Goal: Information Seeking & Learning: Learn about a topic

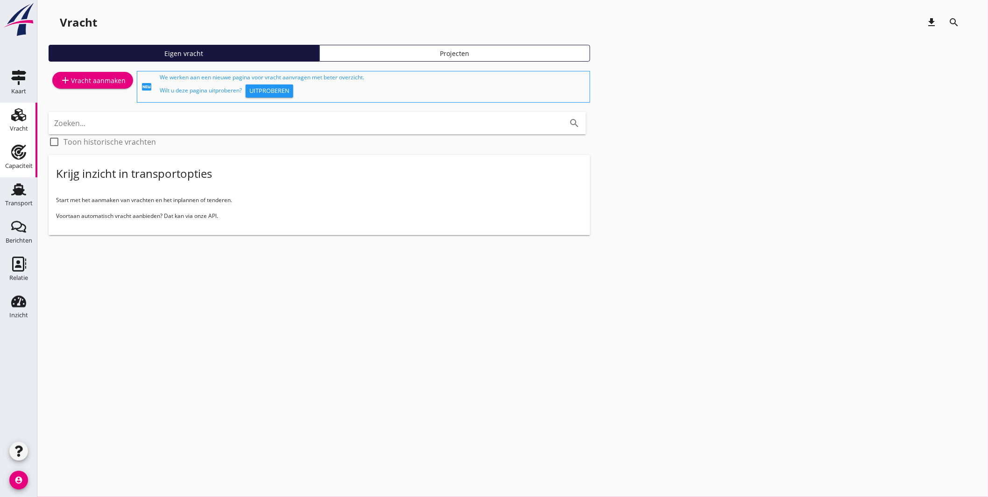
click at [18, 156] on use at bounding box center [18, 152] width 15 height 15
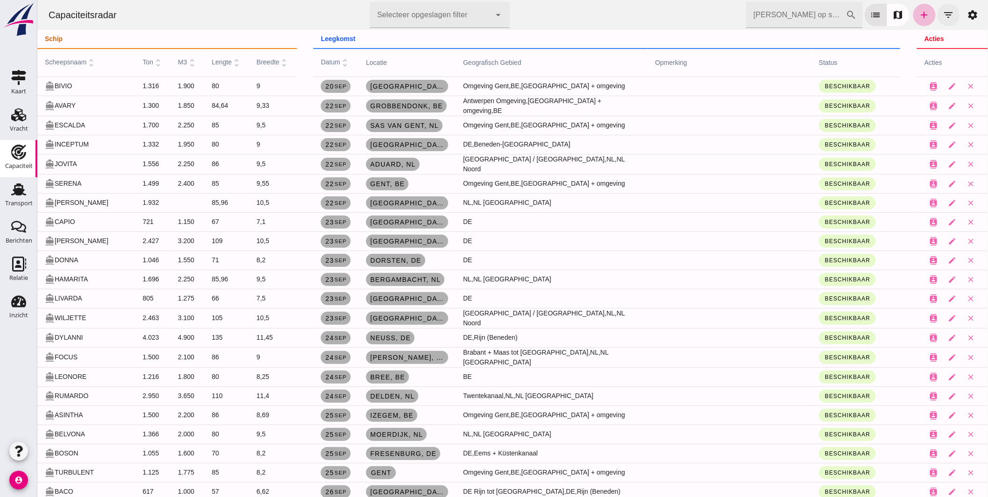
click at [943, 10] on icon "filter_list" at bounding box center [948, 14] width 11 height 11
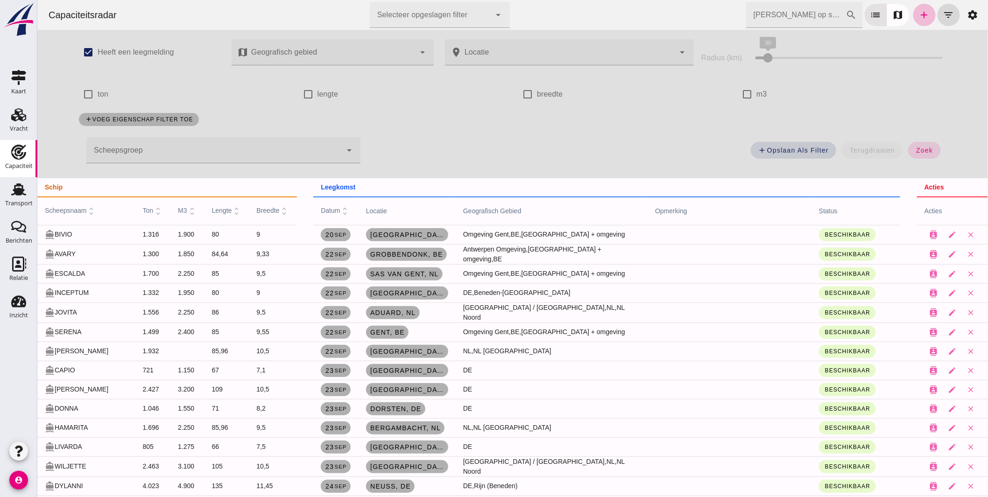
click at [169, 144] on div at bounding box center [214, 150] width 256 height 26
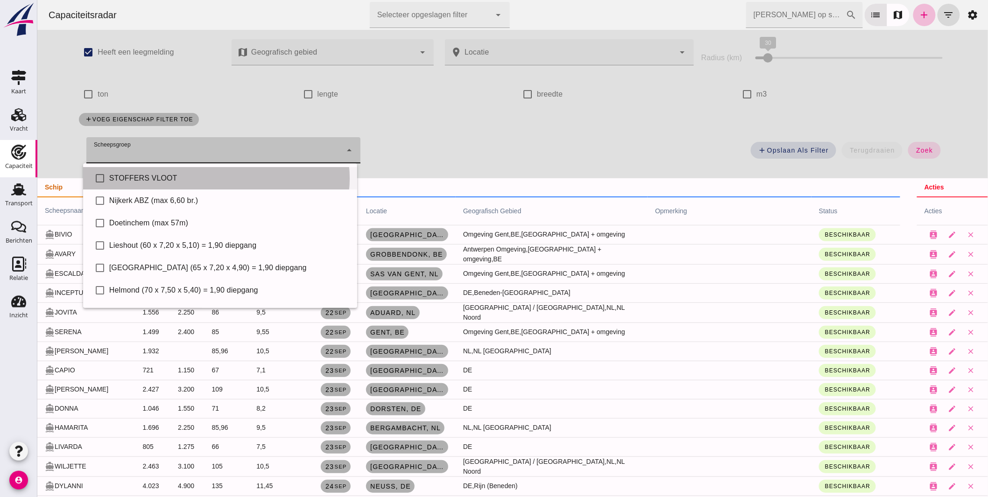
click at [165, 182] on div "STOFFERS VLOOT" at bounding box center [229, 178] width 241 height 11
type input "STOFFERS VLOOT"
checkbox input "true"
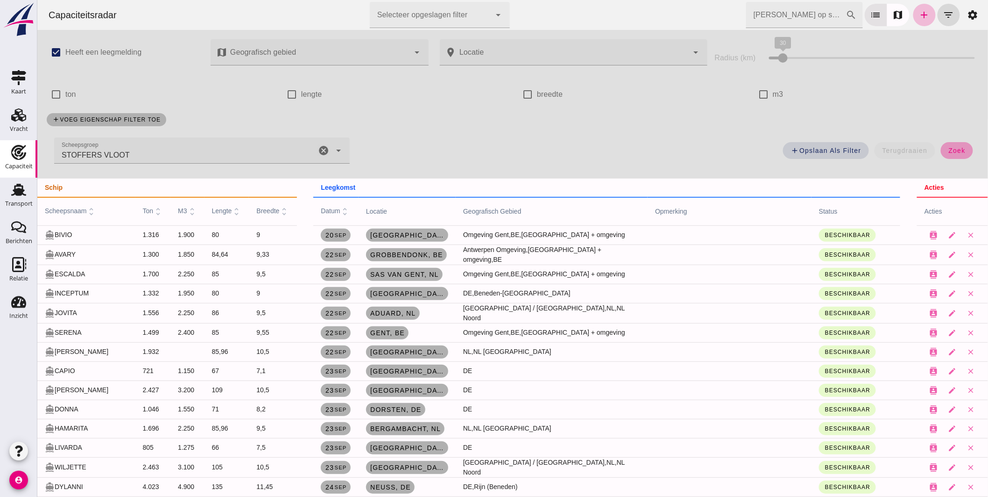
drag, startPoint x: 956, startPoint y: 149, endPoint x: 337, endPoint y: 200, distance: 621.5
click at [956, 150] on span "zoek" at bounding box center [956, 150] width 17 height 7
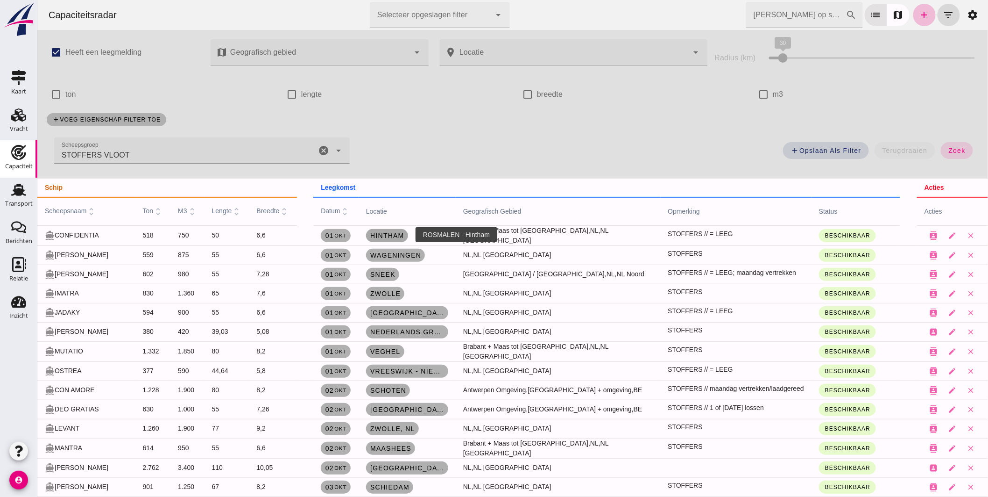
click at [392, 232] on span "Hintham" at bounding box center [386, 235] width 35 height 7
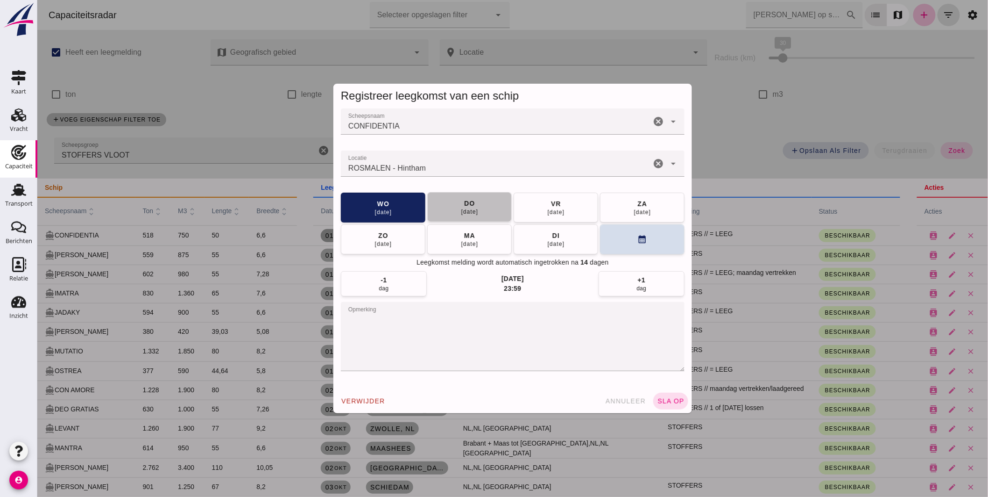
click at [469, 205] on div "do" at bounding box center [468, 203] width 11 height 9
click at [404, 205] on button "do 02 okt" at bounding box center [383, 207] width 85 height 30
click at [670, 399] on span "sla op" at bounding box center [671, 400] width 28 height 7
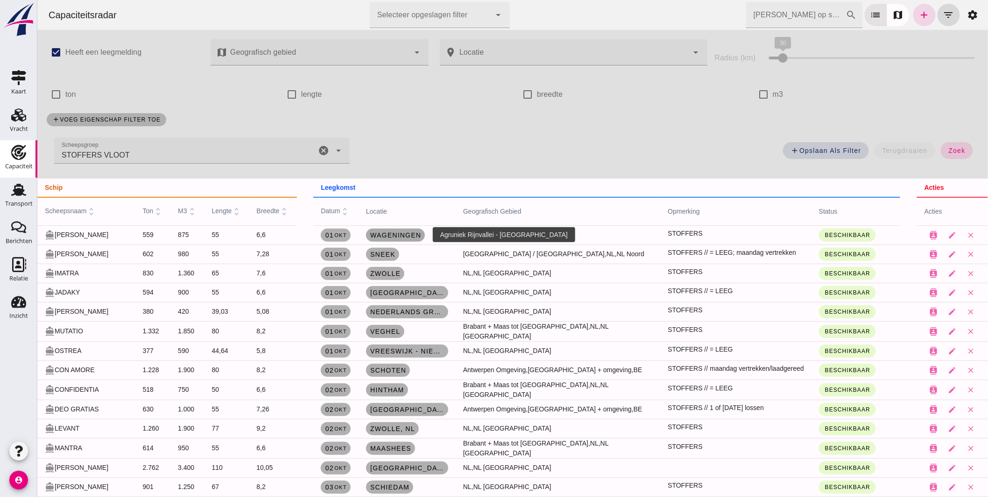
click at [403, 234] on span "Wageningen" at bounding box center [394, 234] width 51 height 7
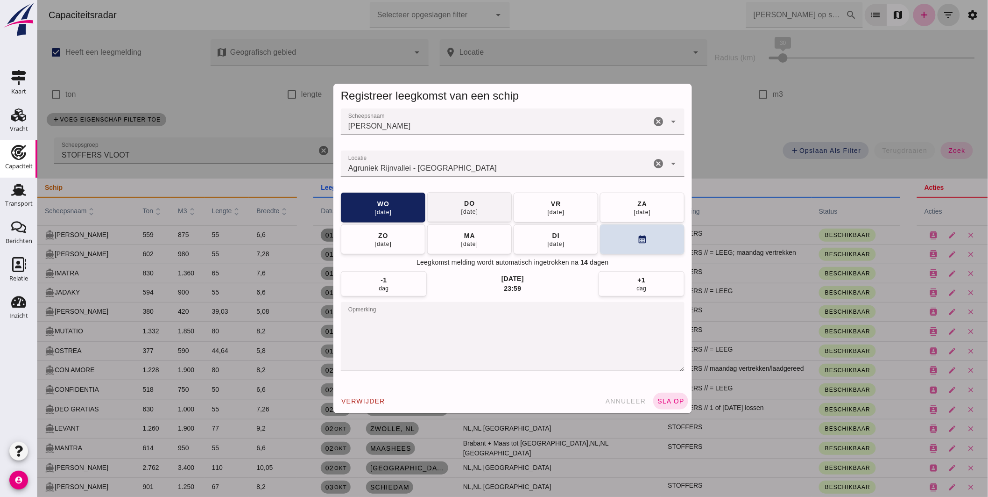
click at [467, 209] on div "02 okt" at bounding box center [470, 211] width 18 height 7
click at [660, 396] on button "sla op" at bounding box center [670, 400] width 35 height 17
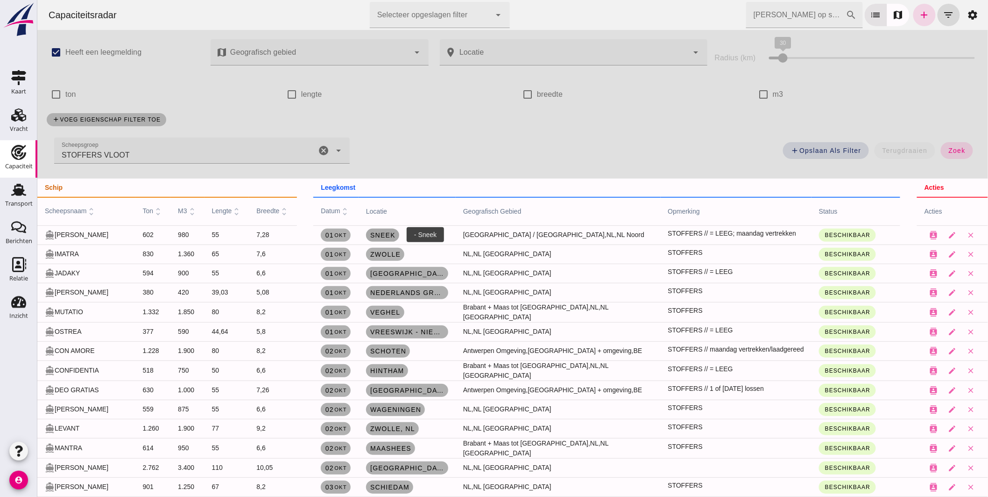
click at [387, 232] on span "Sneek" at bounding box center [382, 234] width 26 height 7
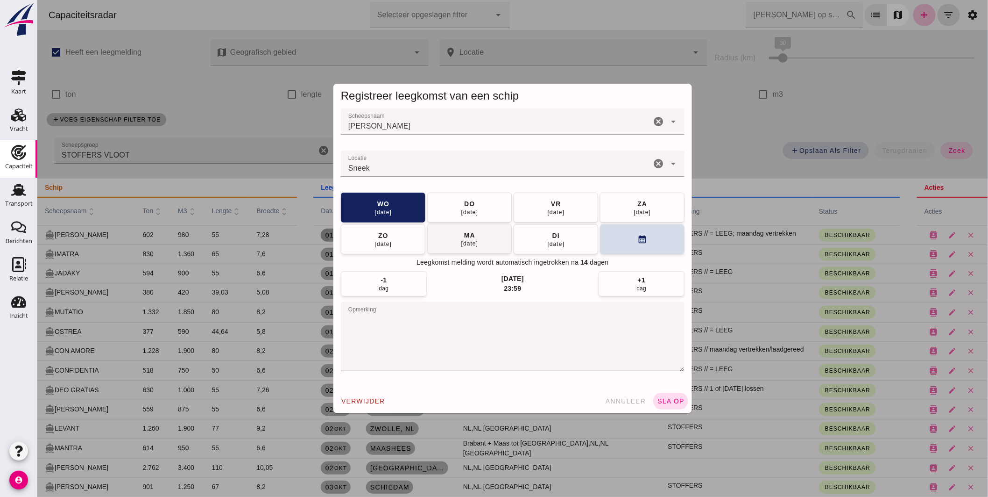
click at [444, 235] on button "ma 06 okt" at bounding box center [469, 239] width 85 height 30
click at [661, 397] on span "sla op" at bounding box center [671, 400] width 28 height 7
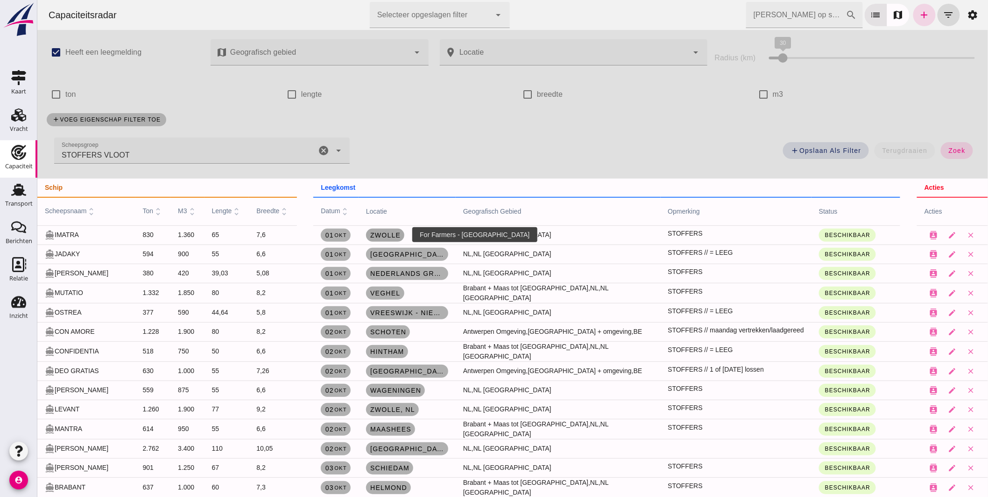
click at [384, 235] on span "Zwolle" at bounding box center [384, 234] width 31 height 7
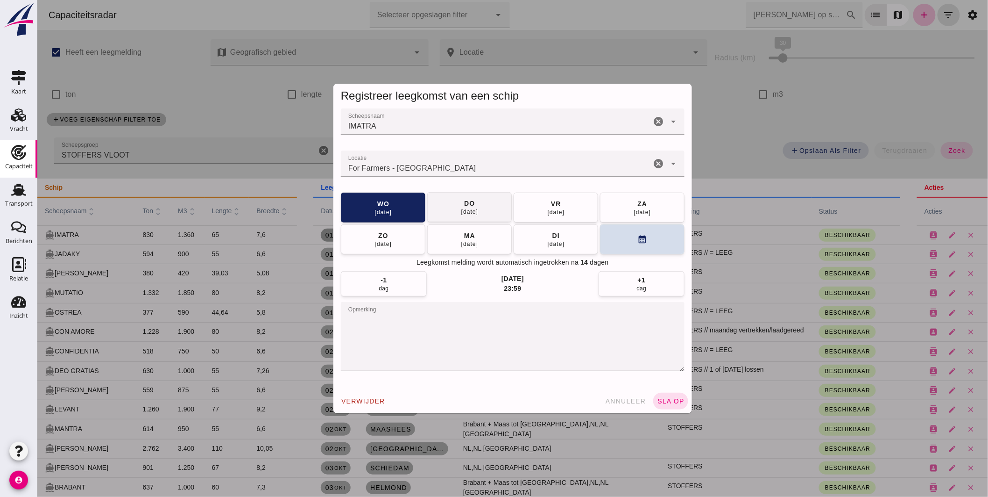
click at [461, 209] on div "02 okt" at bounding box center [470, 211] width 18 height 7
click at [671, 400] on span "sla op" at bounding box center [671, 400] width 28 height 7
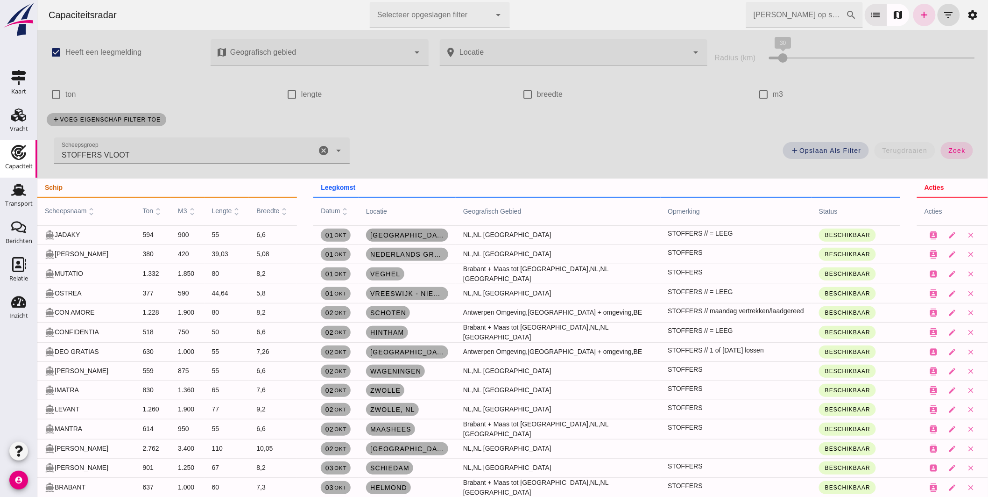
click at [412, 232] on span "Amsterdam" at bounding box center [406, 234] width 75 height 7
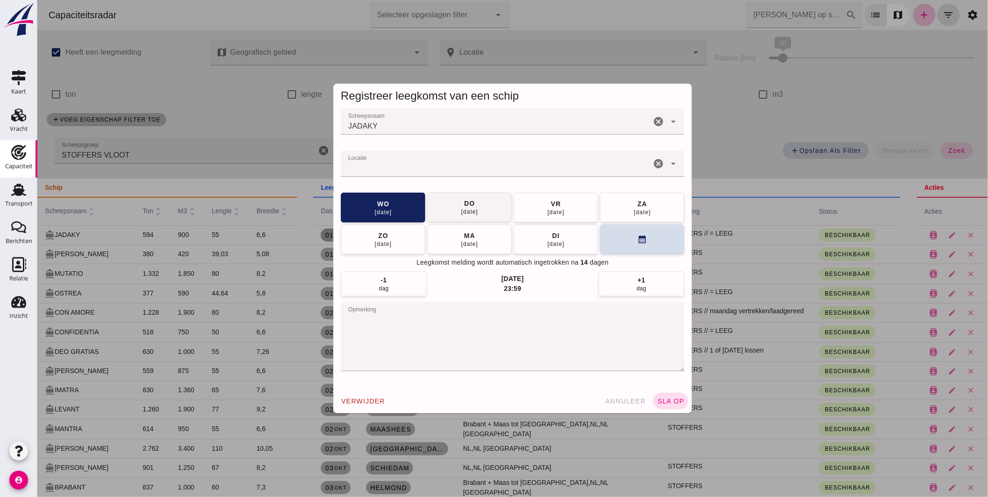
click at [470, 206] on div "do" at bounding box center [468, 203] width 11 height 9
click at [662, 398] on span "sla op" at bounding box center [671, 400] width 28 height 7
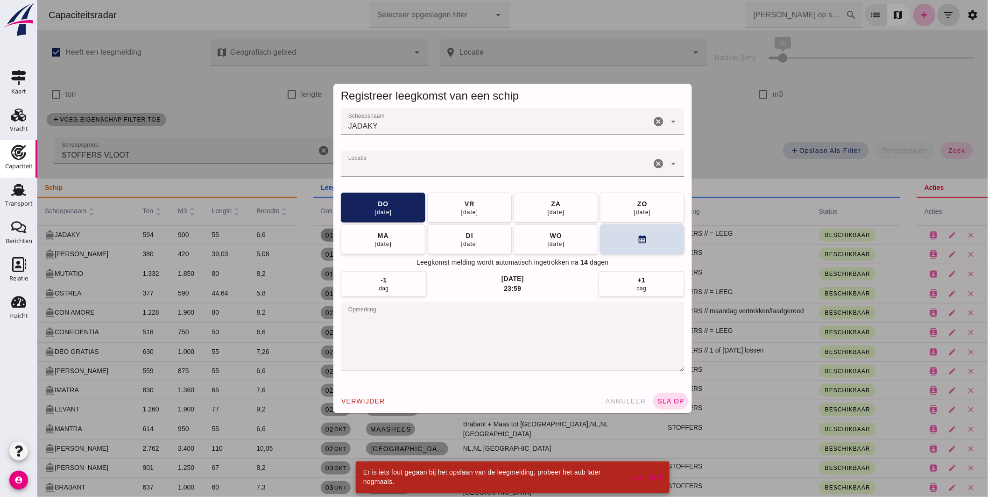
click at [408, 158] on div at bounding box center [496, 163] width 310 height 26
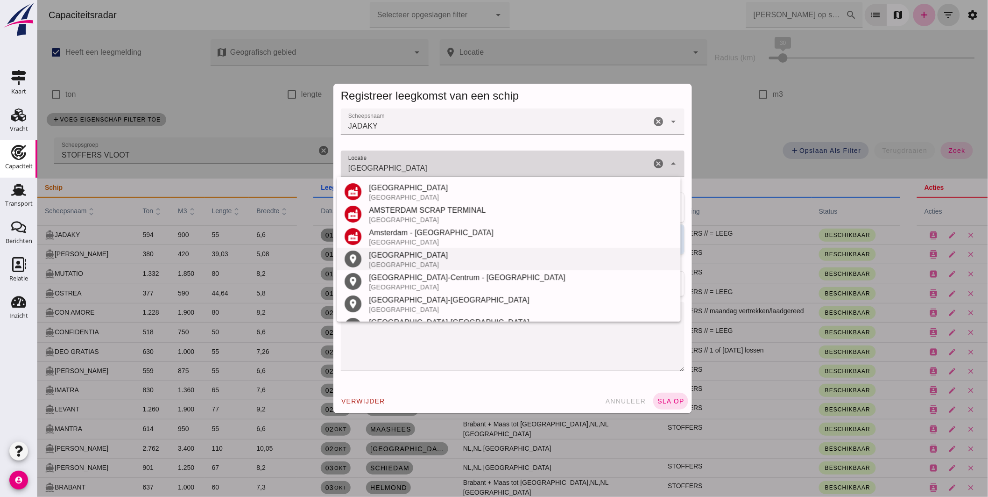
click at [409, 257] on div "Amsterdam" at bounding box center [521, 254] width 305 height 11
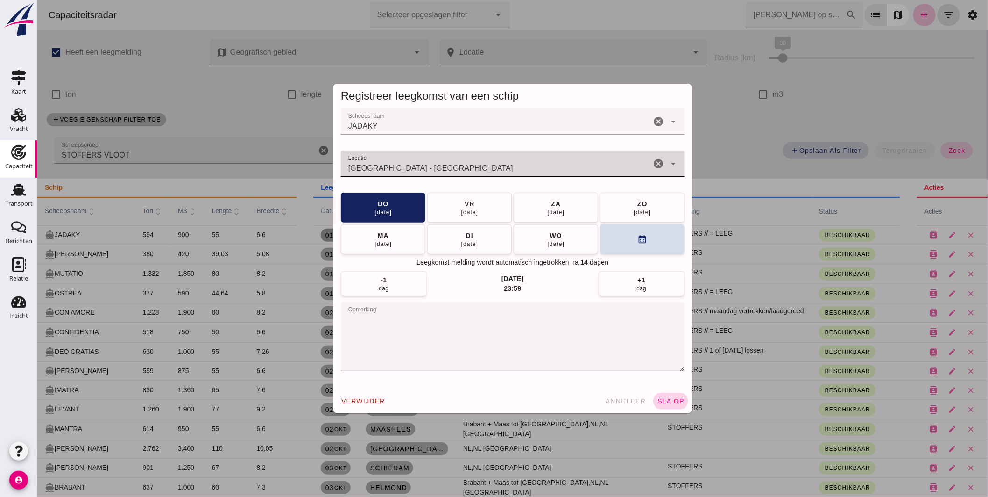
type input "Amsterdam - Noord-Holland"
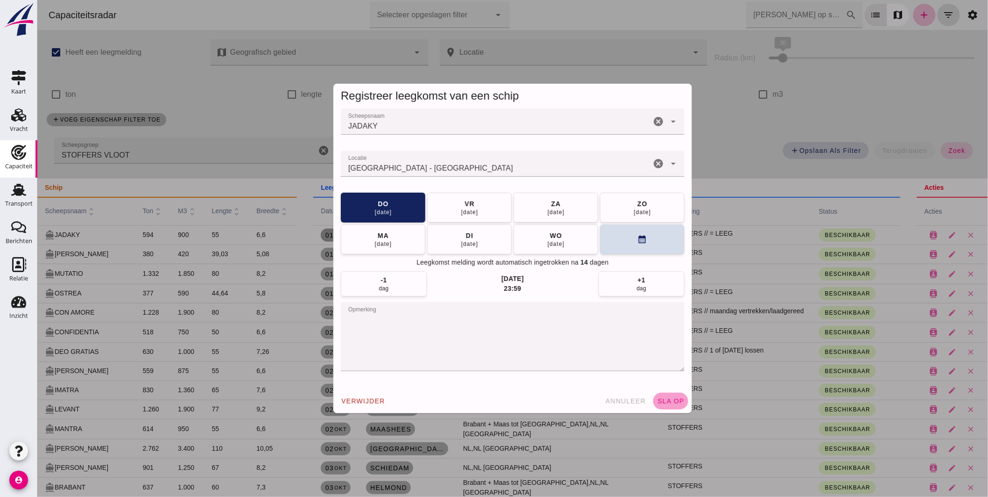
click at [668, 399] on span "sla op" at bounding box center [671, 400] width 28 height 7
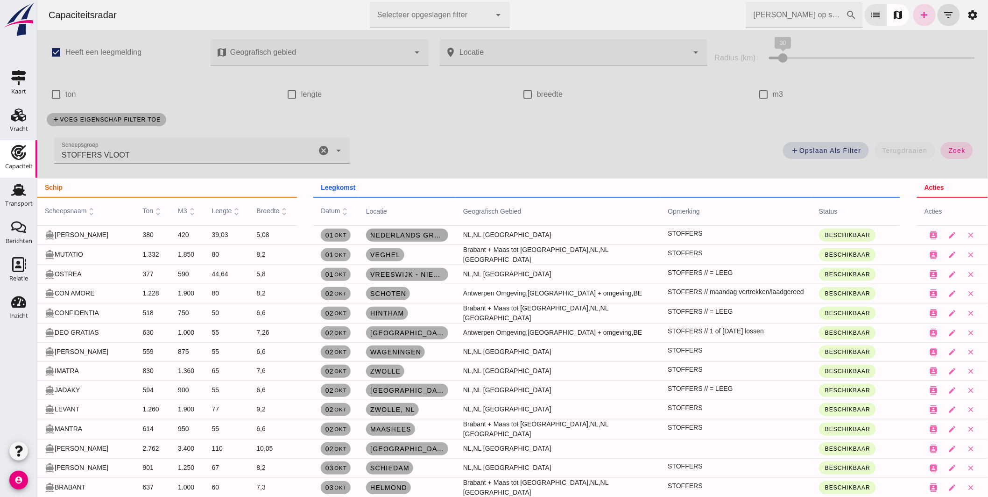
click at [388, 233] on span "Nederlands Groot Vaarwater" at bounding box center [406, 234] width 75 height 7
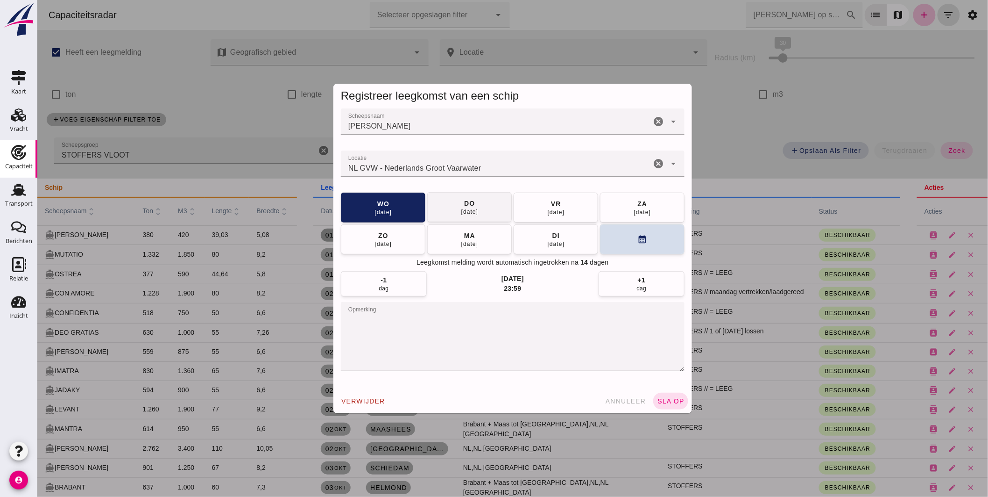
click at [465, 206] on div "do" at bounding box center [468, 203] width 11 height 9
click at [665, 394] on button "sla op" at bounding box center [670, 400] width 35 height 17
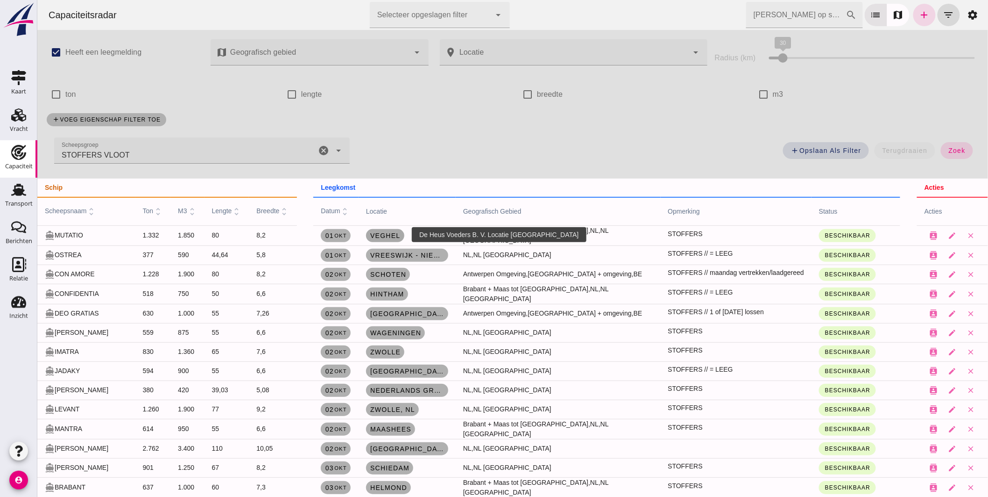
click at [396, 235] on span "Veghel" at bounding box center [384, 235] width 31 height 7
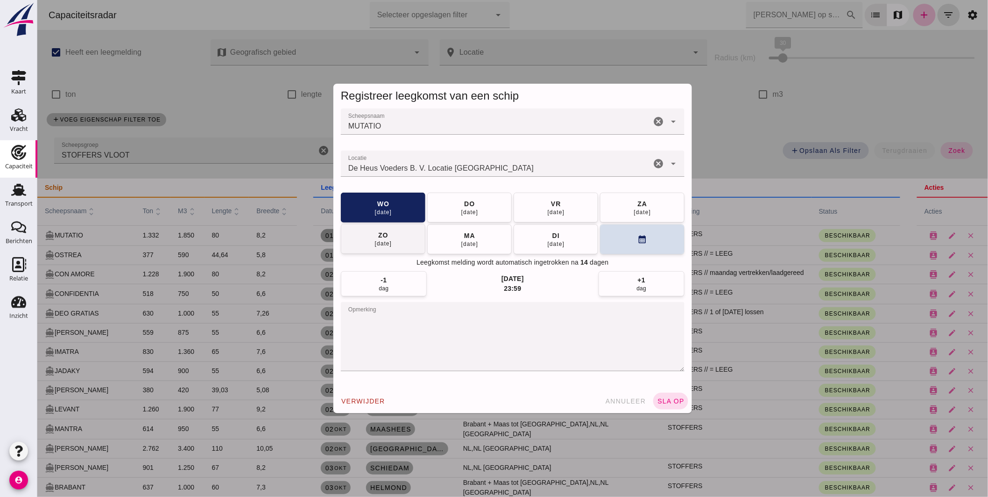
click at [537, 215] on button "vr 03 okt" at bounding box center [555, 207] width 85 height 30
click at [662, 400] on span "sla op" at bounding box center [671, 400] width 28 height 7
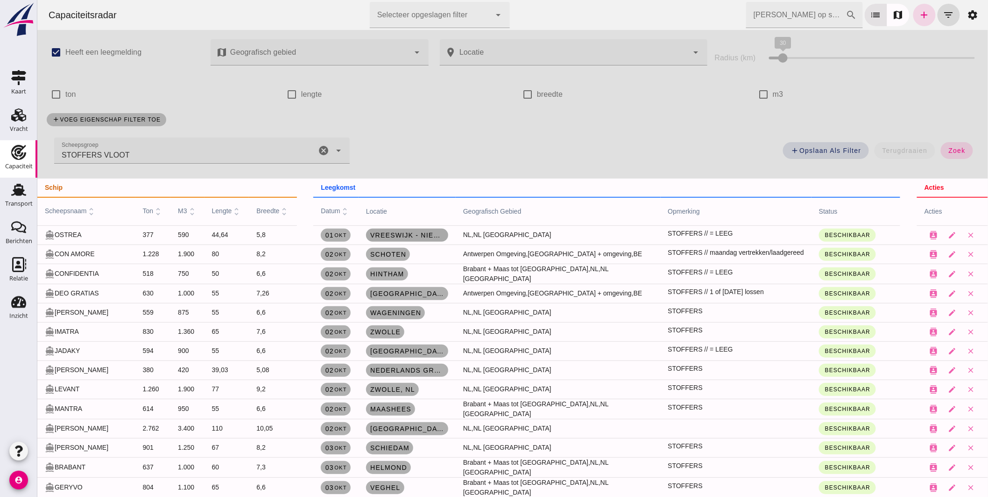
click at [403, 229] on link "Vreeswijk - Nieuwegein , nl" at bounding box center [407, 234] width 82 height 13
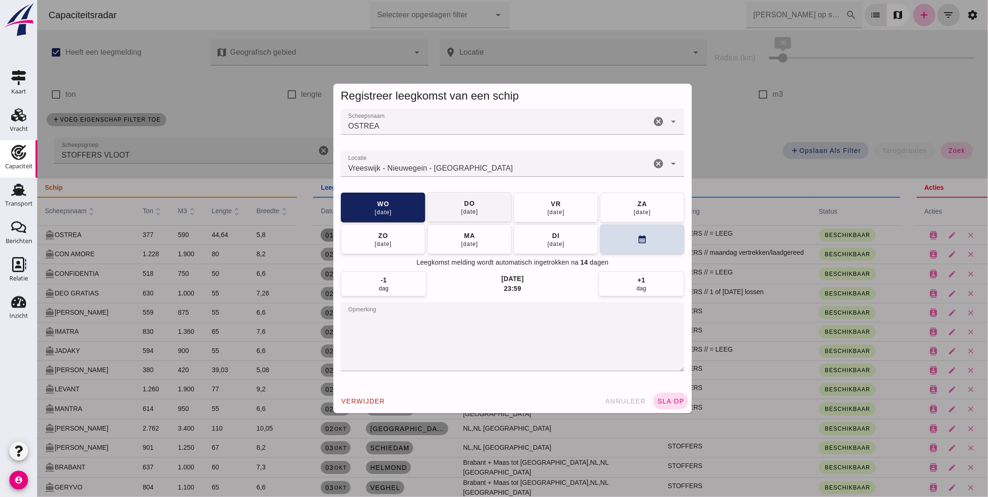
click at [448, 213] on button "do 02 okt" at bounding box center [469, 207] width 85 height 30
click at [672, 397] on span "sla op" at bounding box center [671, 400] width 28 height 7
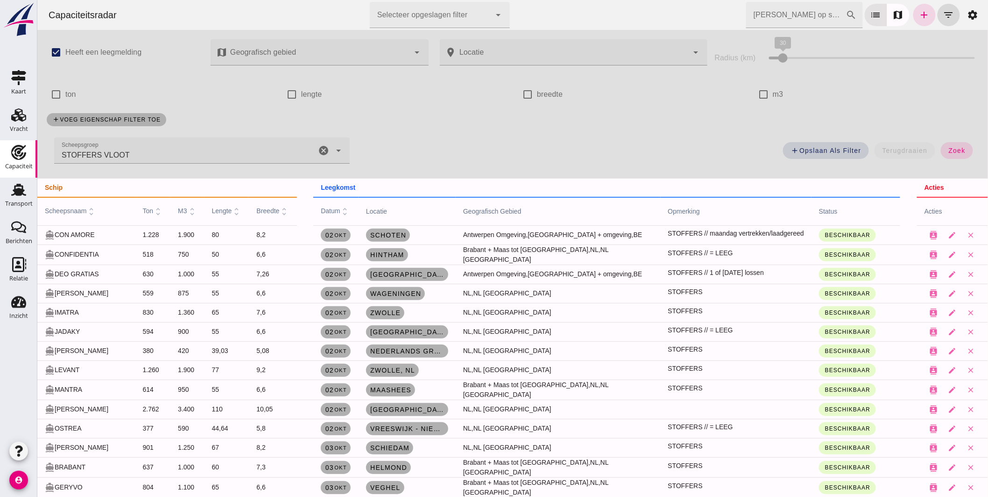
click at [320, 145] on icon "cancel" at bounding box center [323, 150] width 11 height 11
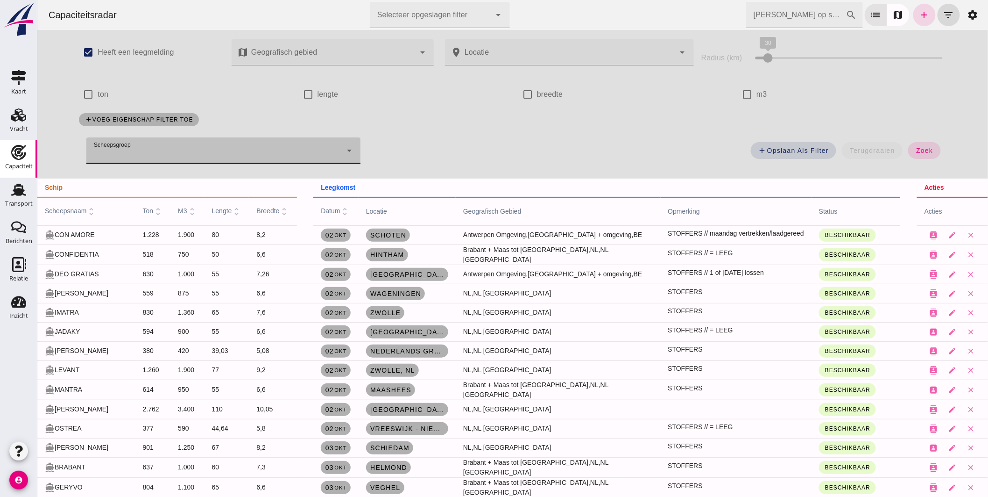
click at [271, 149] on div at bounding box center [214, 150] width 256 height 26
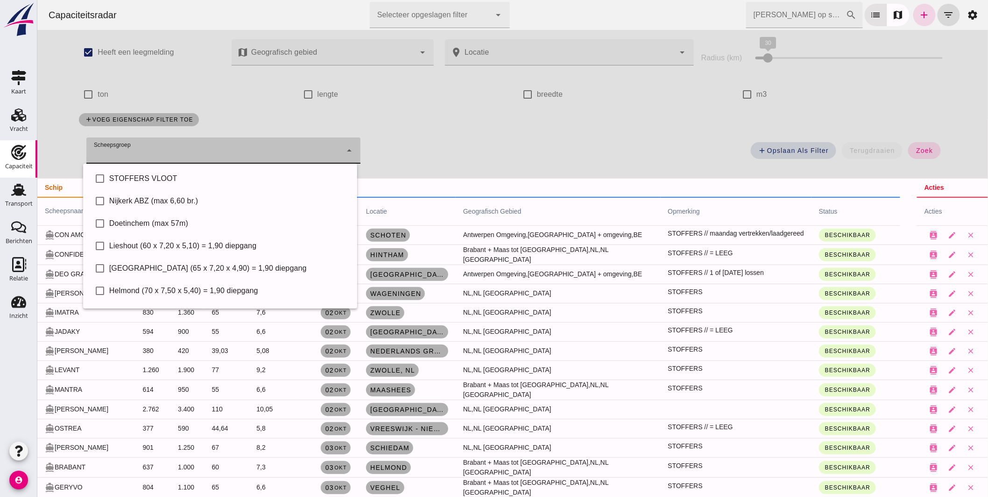
scroll to position [64, 0]
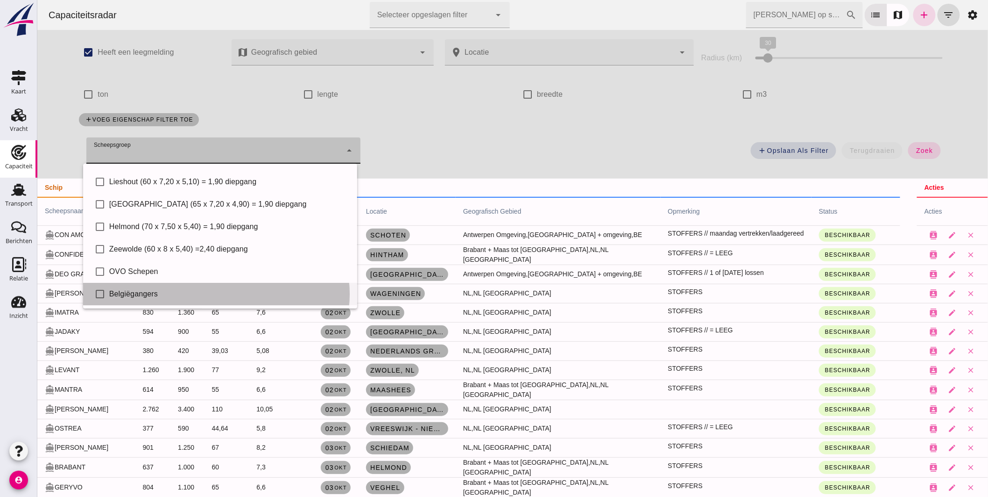
click at [156, 287] on div "check_box_outline_blank Belgiëgangers" at bounding box center [220, 294] width 274 height 22
type input "Belgiëgangers"
checkbox input "true"
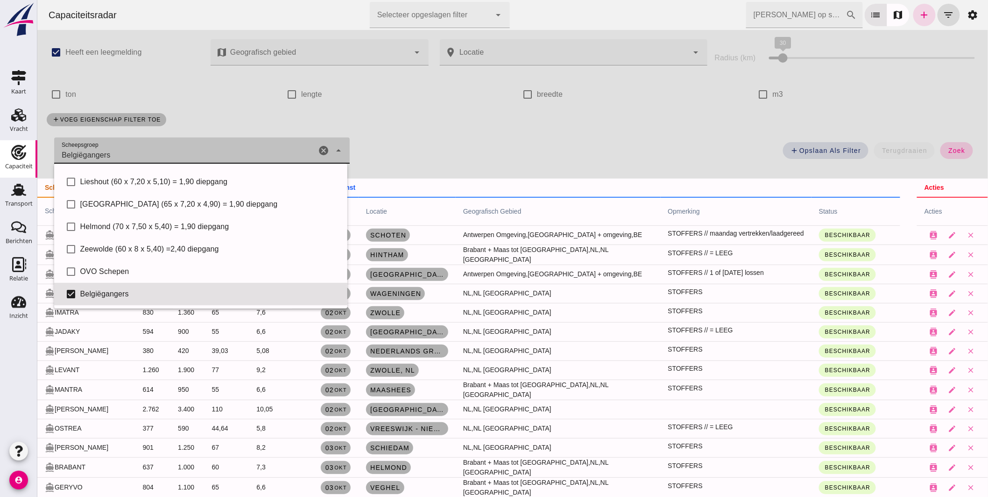
click at [950, 147] on span "zoek" at bounding box center [956, 150] width 17 height 7
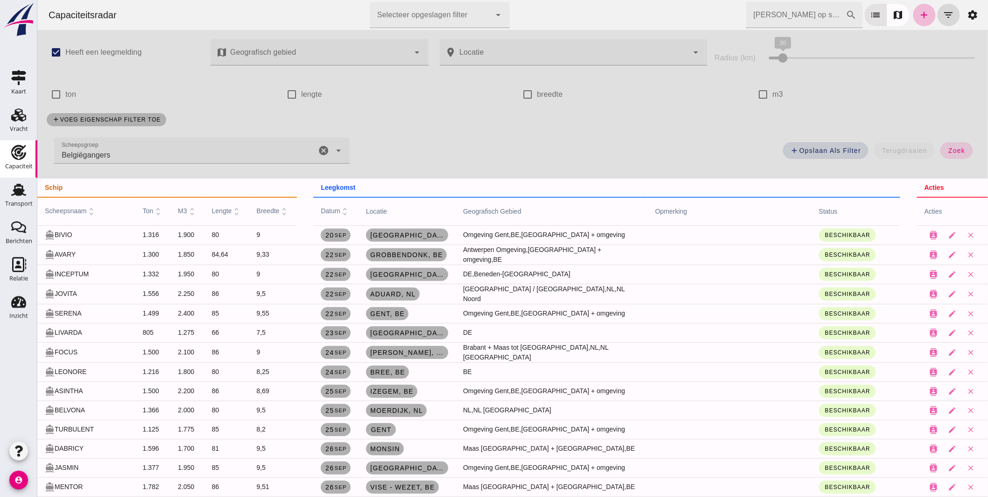
scroll to position [52, 0]
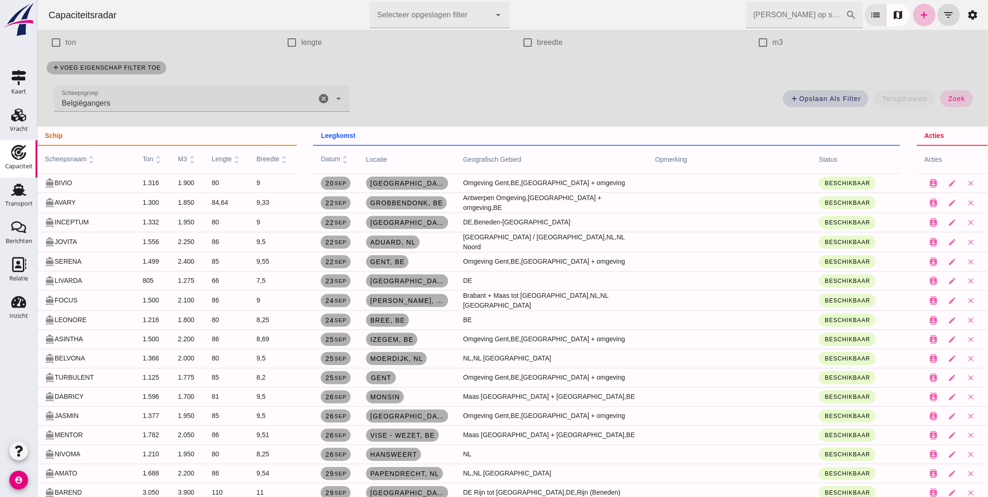
click at [182, 159] on span "m3 unfold_more" at bounding box center [187, 158] width 19 height 7
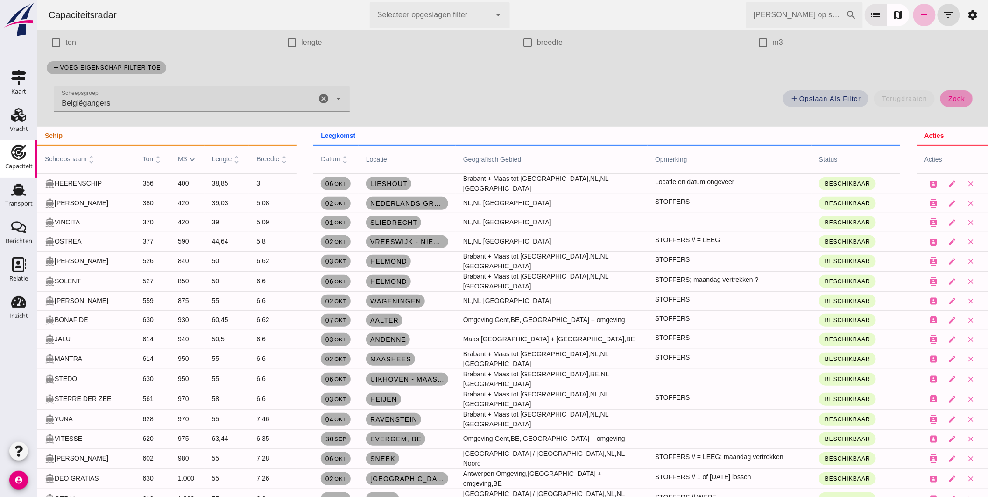
click at [948, 97] on span "zoek" at bounding box center [956, 98] width 17 height 7
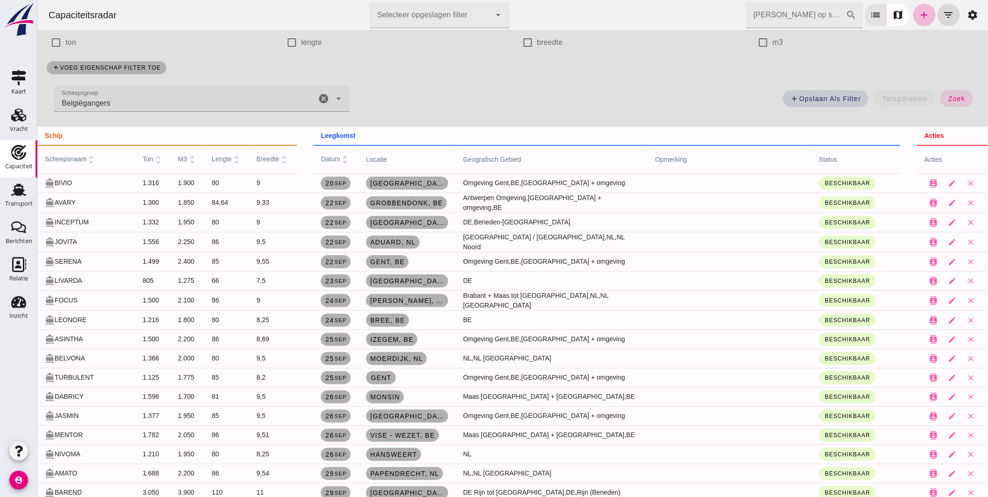
click at [183, 153] on th "m3 unfold_more" at bounding box center [187, 159] width 34 height 28
click at [187, 157] on icon "unfold_more" at bounding box center [192, 160] width 10 height 10
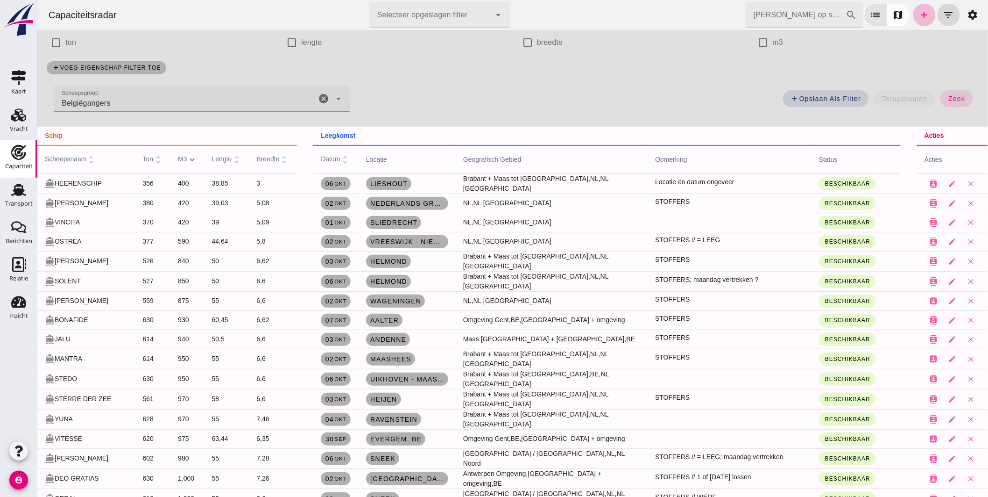
scroll to position [0, 0]
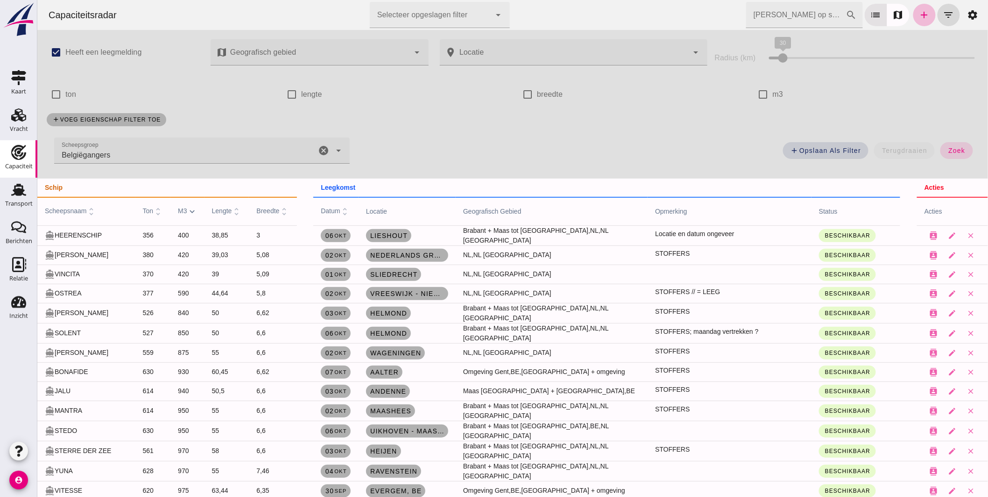
click at [767, 16] on input "Zoek op scheepsnaam" at bounding box center [796, 15] width 100 height 26
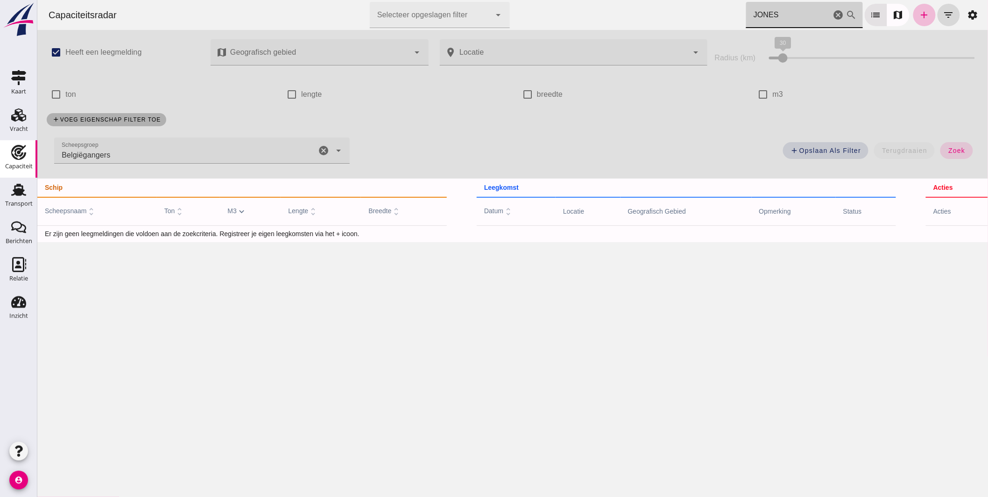
click at [322, 154] on icon "cancel" at bounding box center [323, 150] width 11 height 11
type input "JONES"
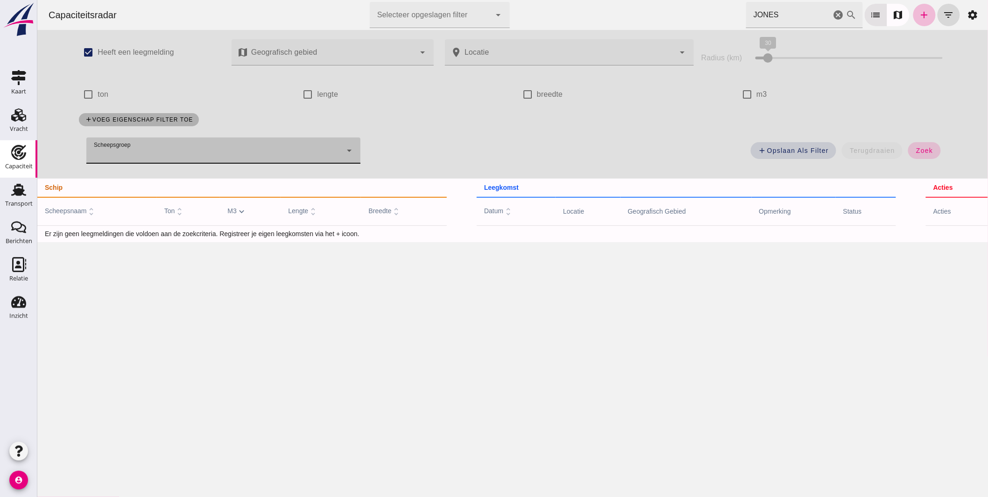
click at [925, 153] on span "zoek" at bounding box center [924, 150] width 17 height 7
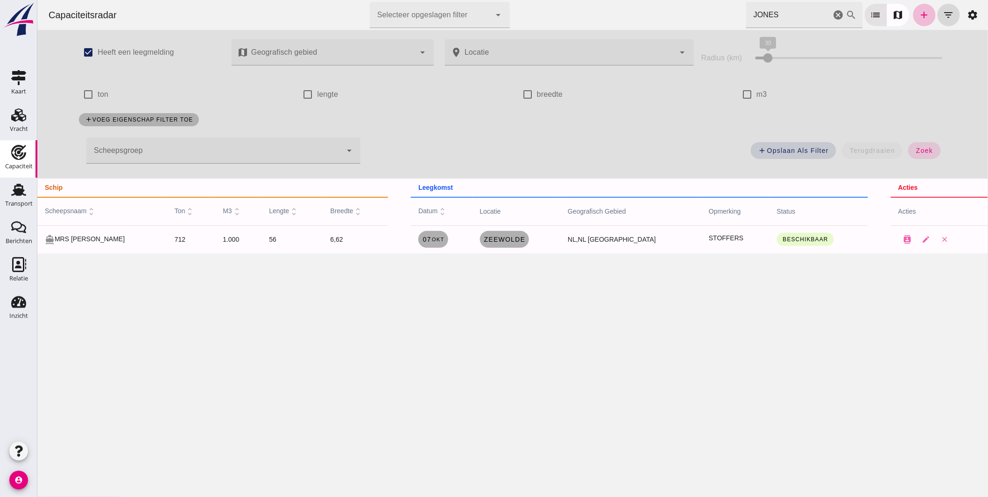
drag, startPoint x: 606, startPoint y: 12, endPoint x: 384, endPoint y: 0, distance: 221.7
click at [444, 7] on div "Capaciteitsradar Selecteer opgeslagen filter Selecteer opgeslagen filter cancel…" at bounding box center [513, 15] width 944 height 30
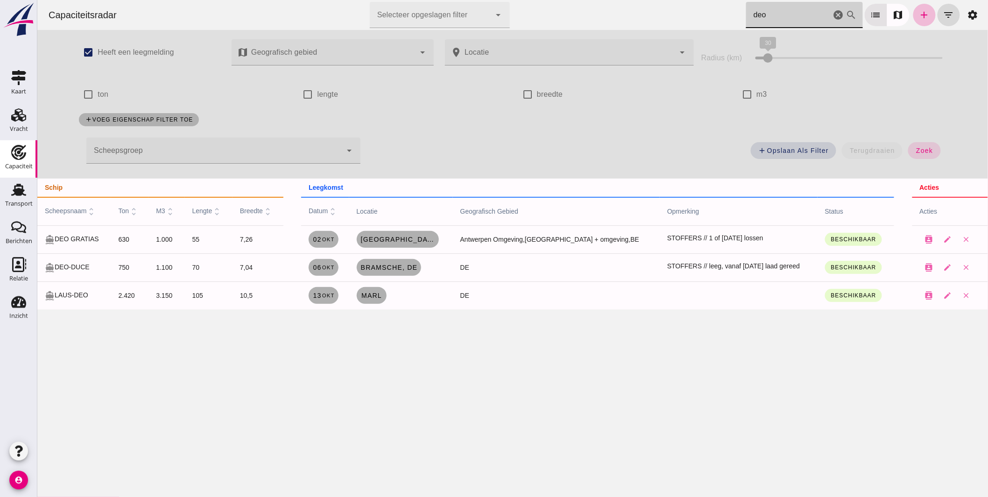
type input "deo"
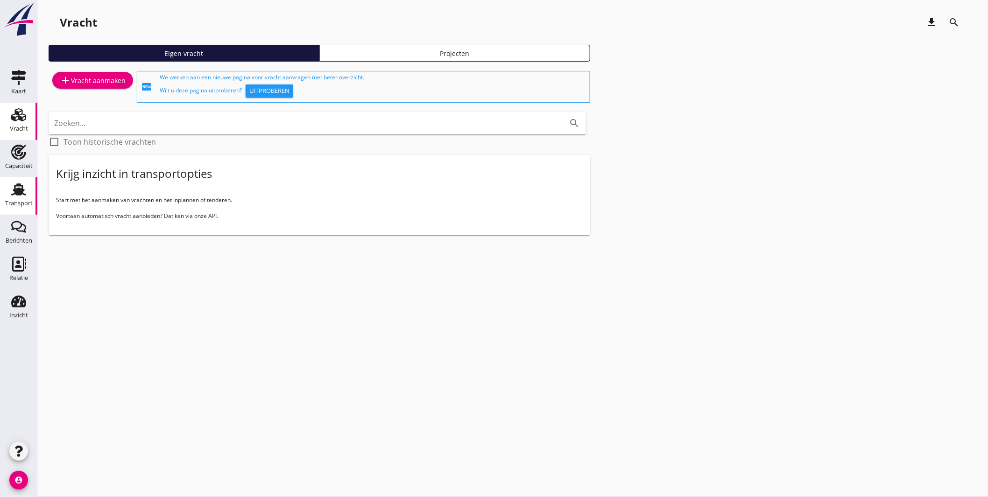
click at [13, 197] on div "Transport" at bounding box center [19, 203] width 28 height 13
